Goal: Task Accomplishment & Management: Use online tool/utility

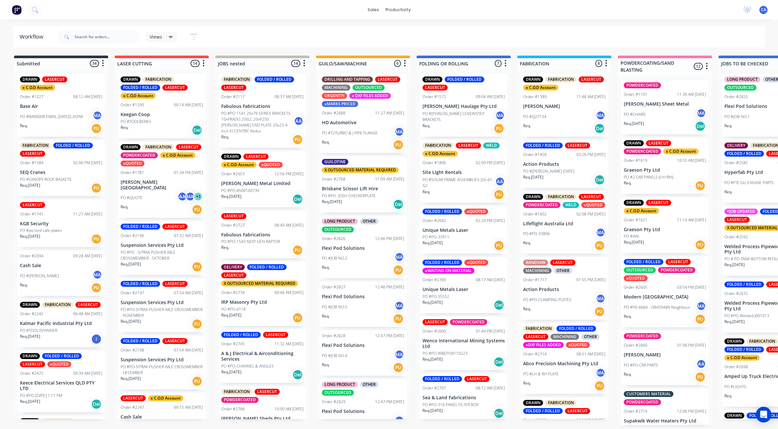
scroll to position [0, 267]
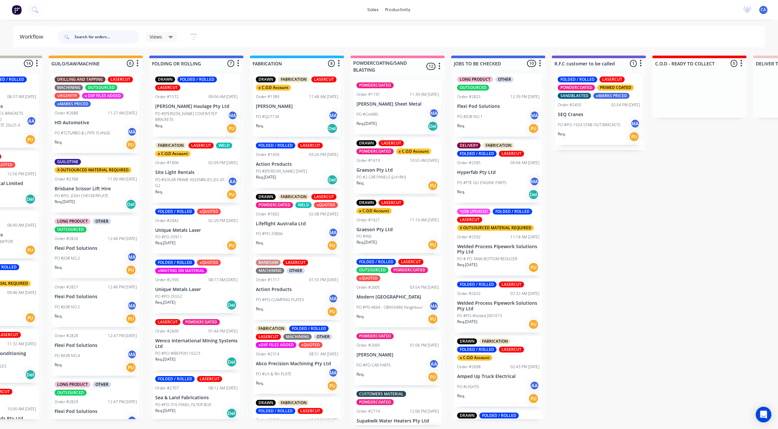
click at [91, 36] on input "text" at bounding box center [107, 36] width 65 height 13
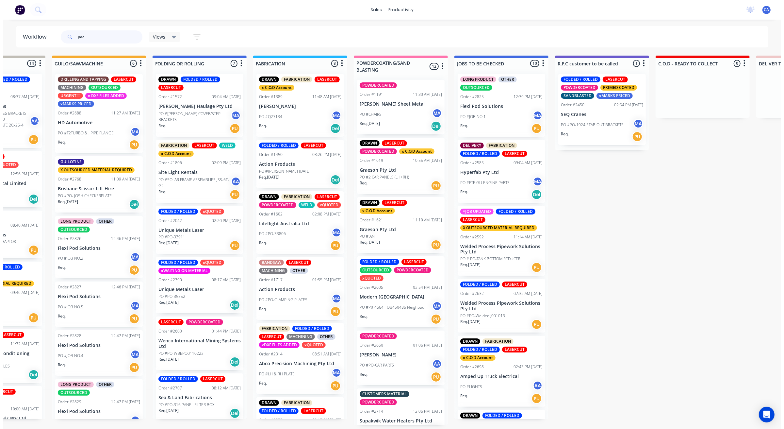
scroll to position [0, 0]
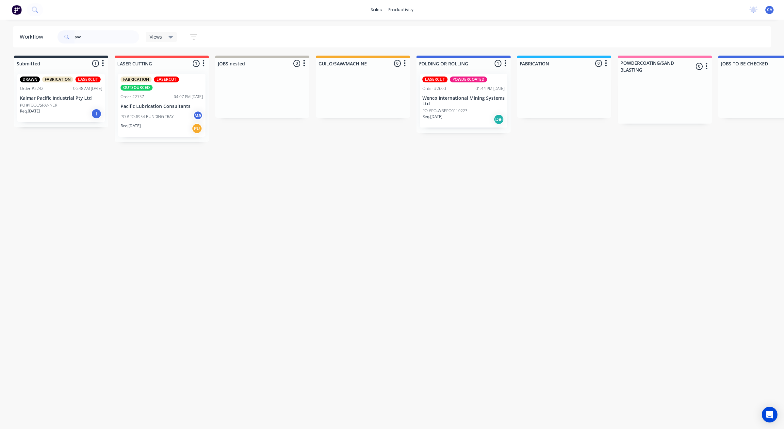
click at [149, 119] on p "PO #PO-8954 BUNDING TRAY" at bounding box center [147, 117] width 53 height 6
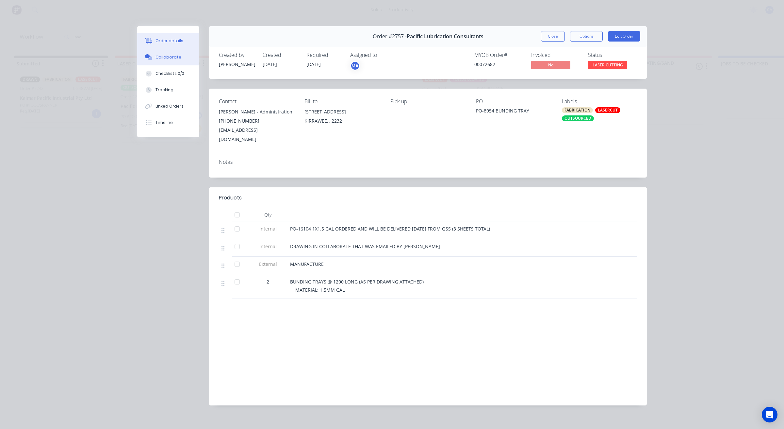
click at [169, 58] on div "Collaborate" at bounding box center [169, 57] width 26 height 6
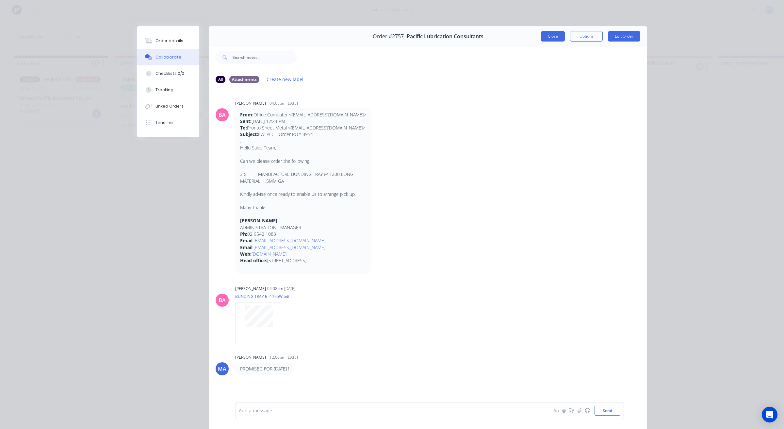
click at [546, 35] on button "Close" at bounding box center [553, 36] width 24 height 10
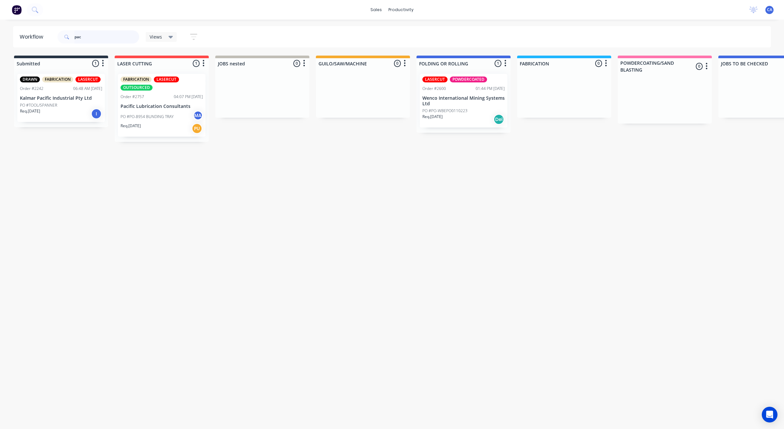
drag, startPoint x: 115, startPoint y: 42, endPoint x: 24, endPoint y: 41, distance: 91.2
click at [32, 40] on header "Workflow pac Views Save new view None (Default) edit Show/Hide statuses Show li…" at bounding box center [392, 36] width 758 height 21
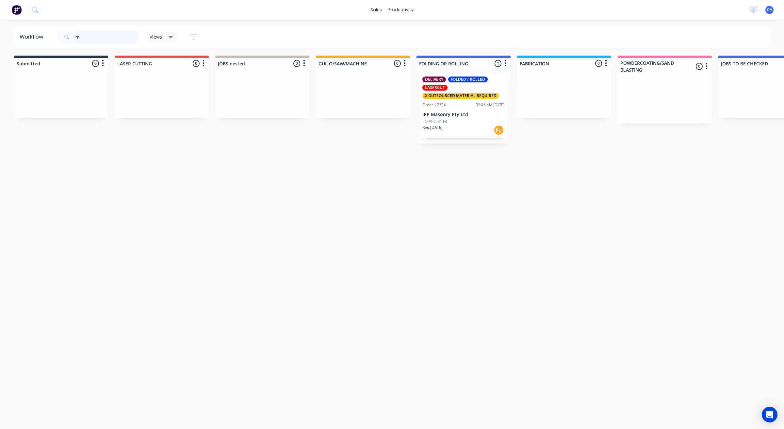
type input "irp"
click at [468, 97] on div "X OUTSOURCED MATERIAL REQUIRED" at bounding box center [461, 96] width 77 height 6
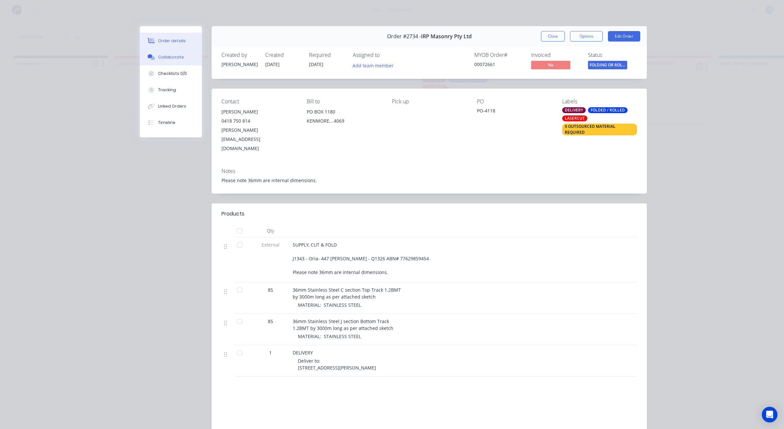
click at [179, 54] on button "Collaborate" at bounding box center [171, 57] width 62 height 16
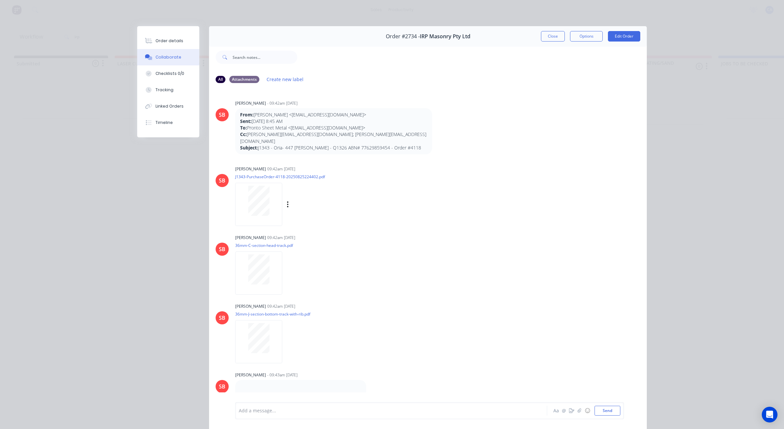
click at [264, 222] on div "Labels Download" at bounding box center [295, 204] width 120 height 49
click at [273, 194] on div at bounding box center [258, 201] width 41 height 30
